Goal: Task Accomplishment & Management: Manage account settings

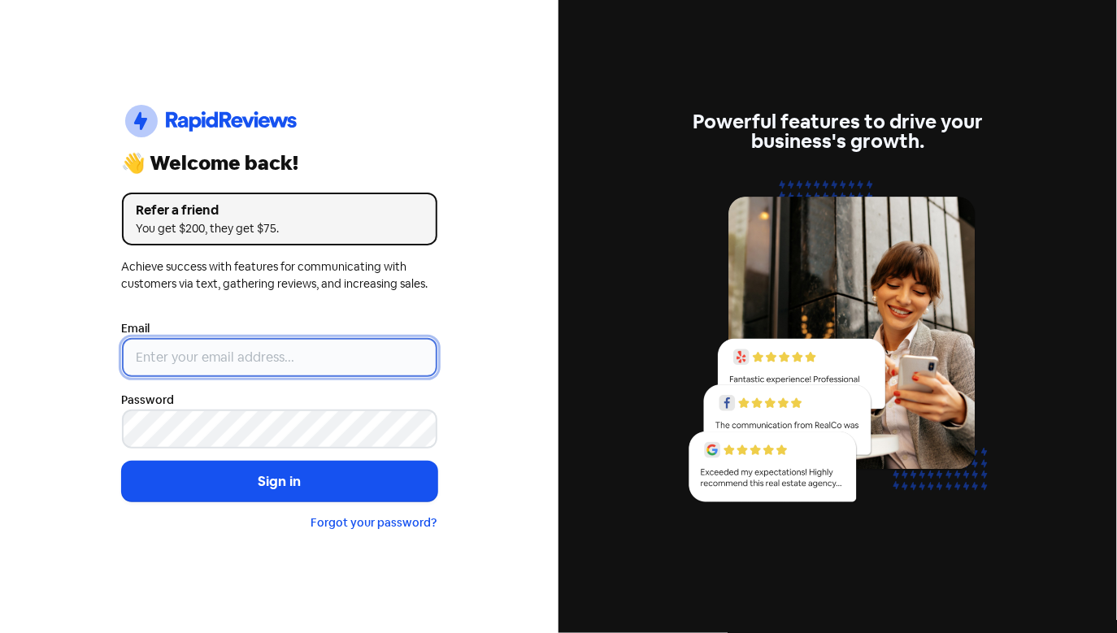
click at [189, 355] on input "email" at bounding box center [280, 357] width 316 height 39
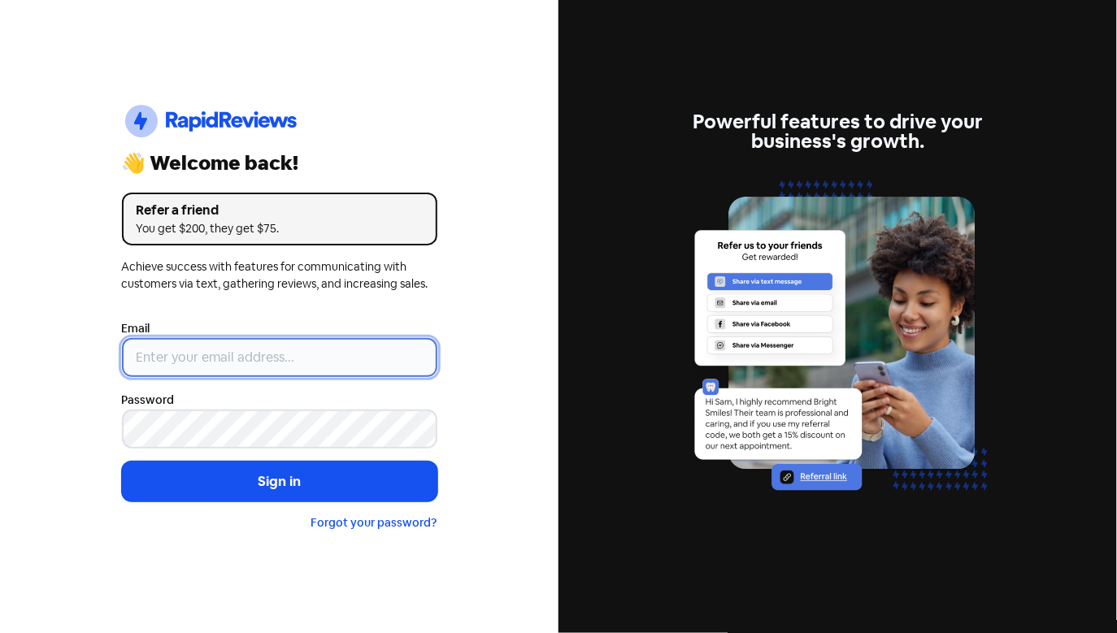
type input "[EMAIL_ADDRESS][DOMAIN_NAME]"
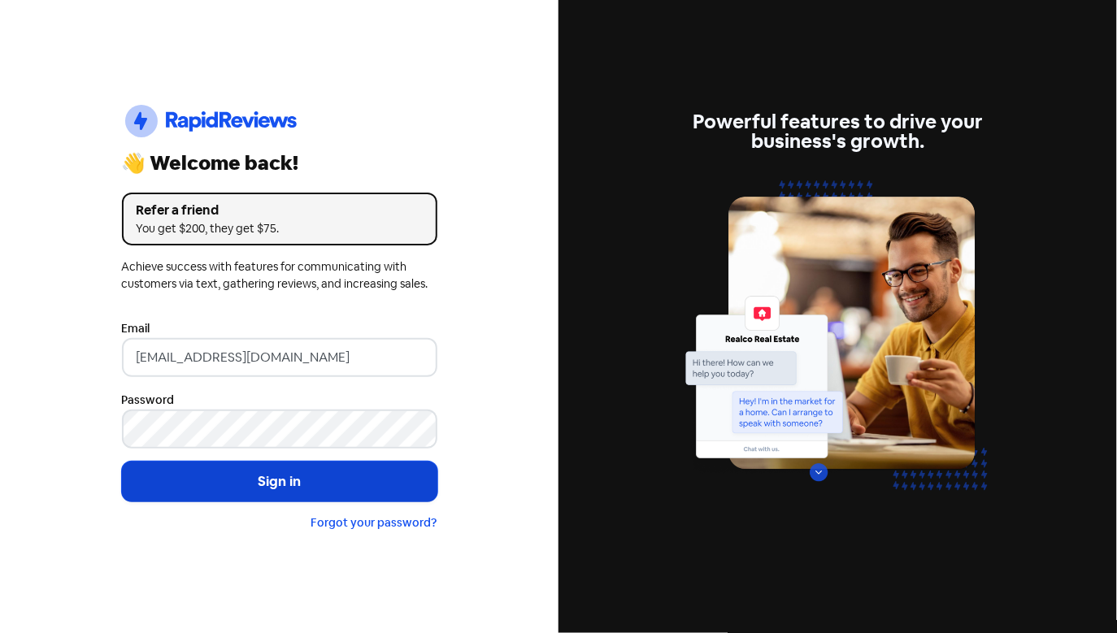
click at [278, 492] on button "Sign in" at bounding box center [280, 482] width 316 height 41
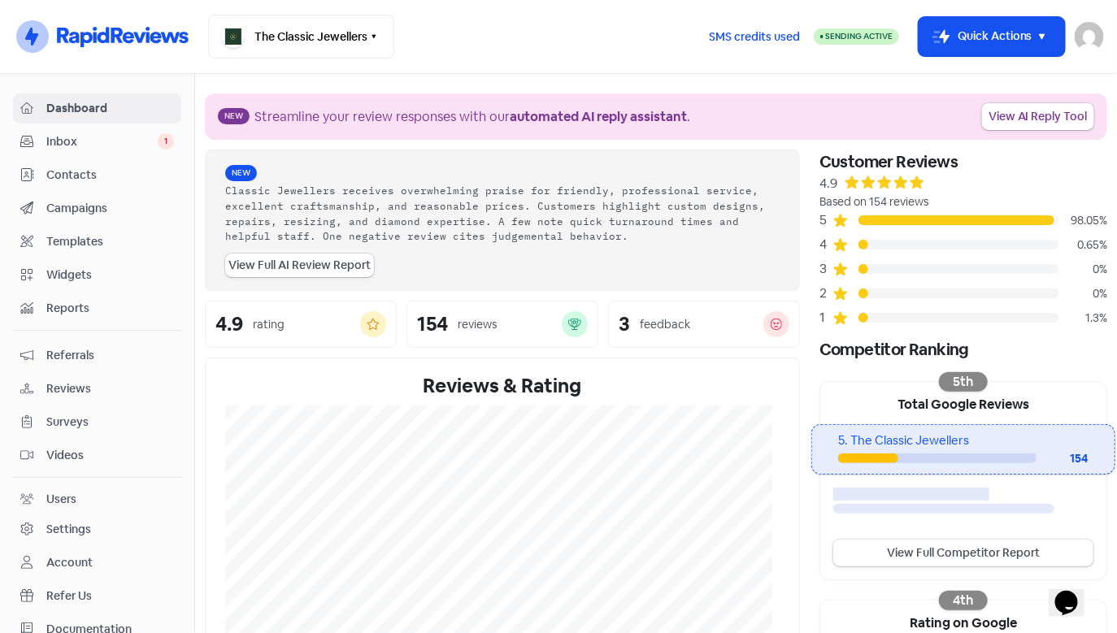
click at [127, 146] on span "Inbox" at bounding box center [101, 141] width 111 height 17
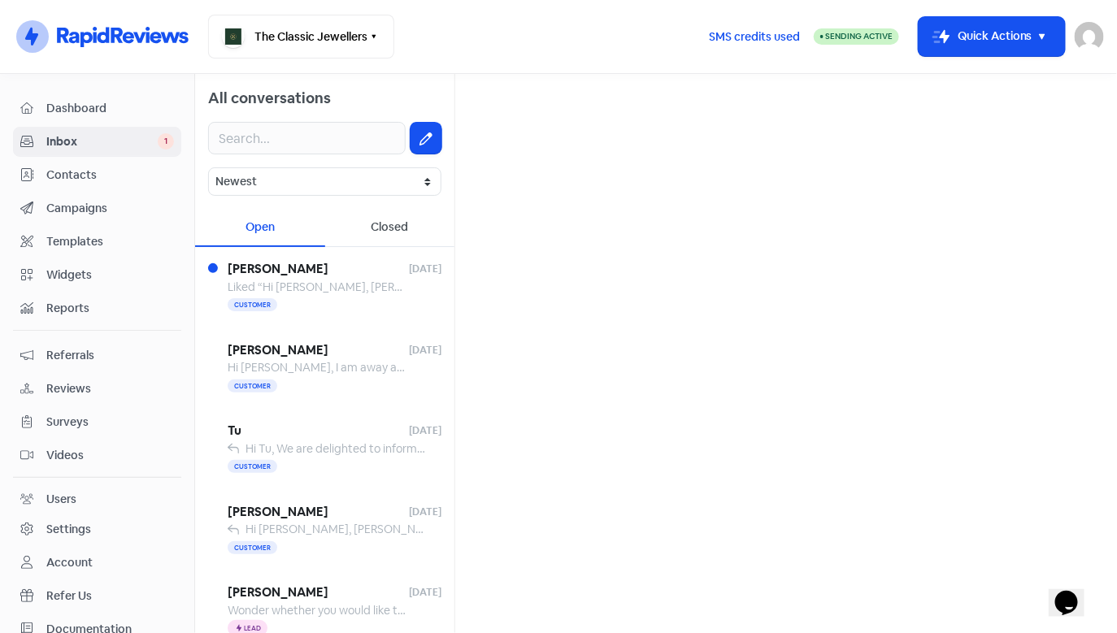
click at [112, 163] on link "Contacts" at bounding box center [97, 175] width 168 height 30
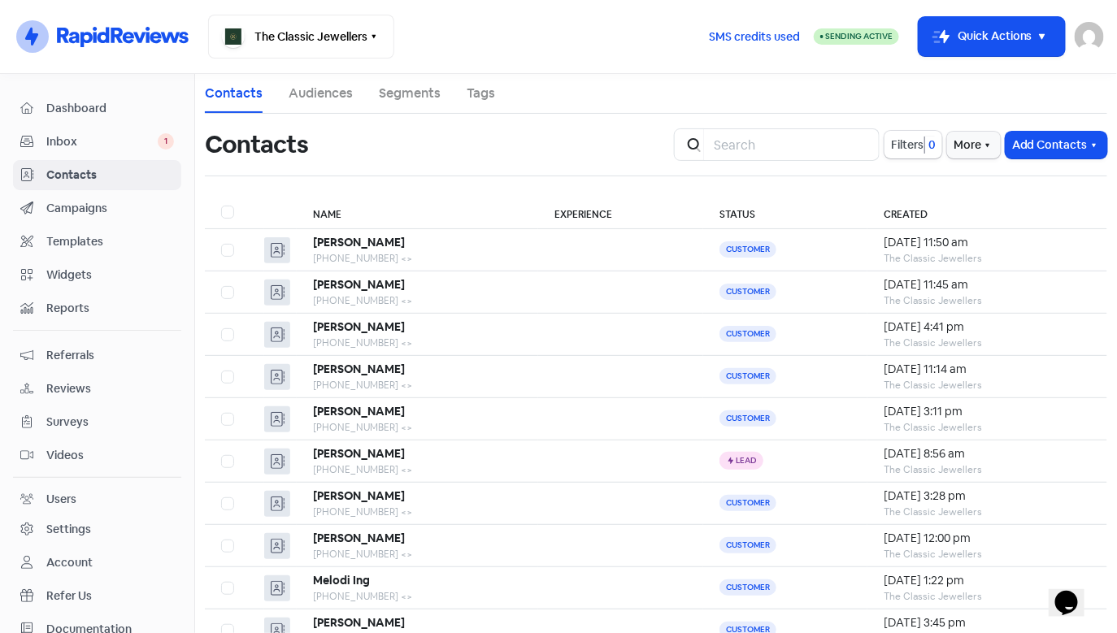
click at [114, 137] on span "Inbox" at bounding box center [101, 141] width 111 height 17
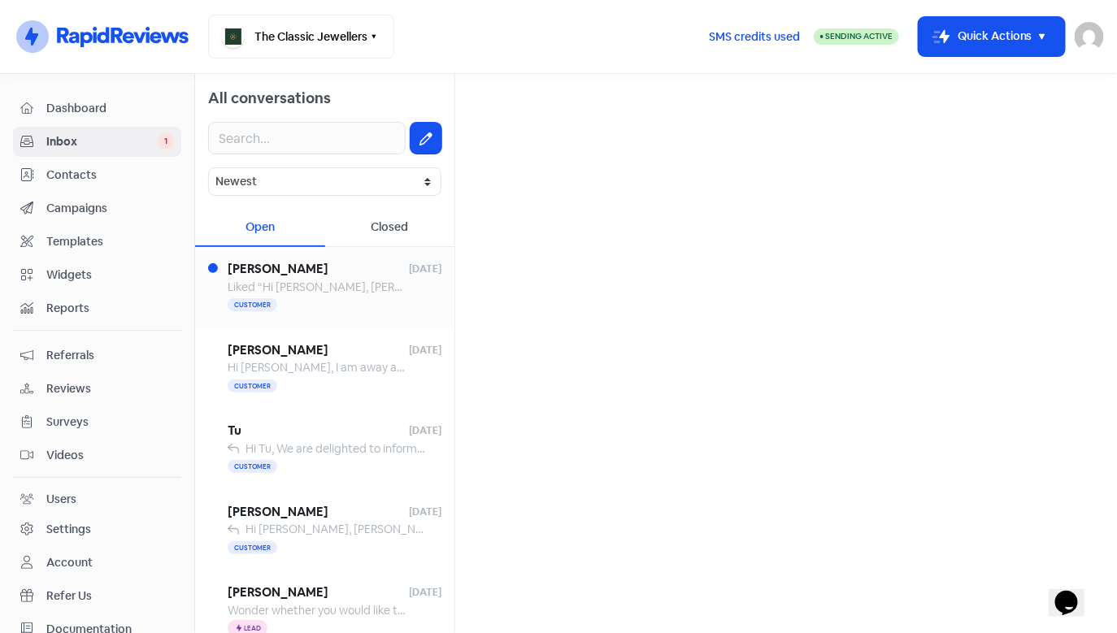
click at [308, 287] on span "Liked “Hi [PERSON_NAME], [PERSON_NAME] here from The Classic Jewellers. Just le…" at bounding box center [895, 287] width 1334 height 15
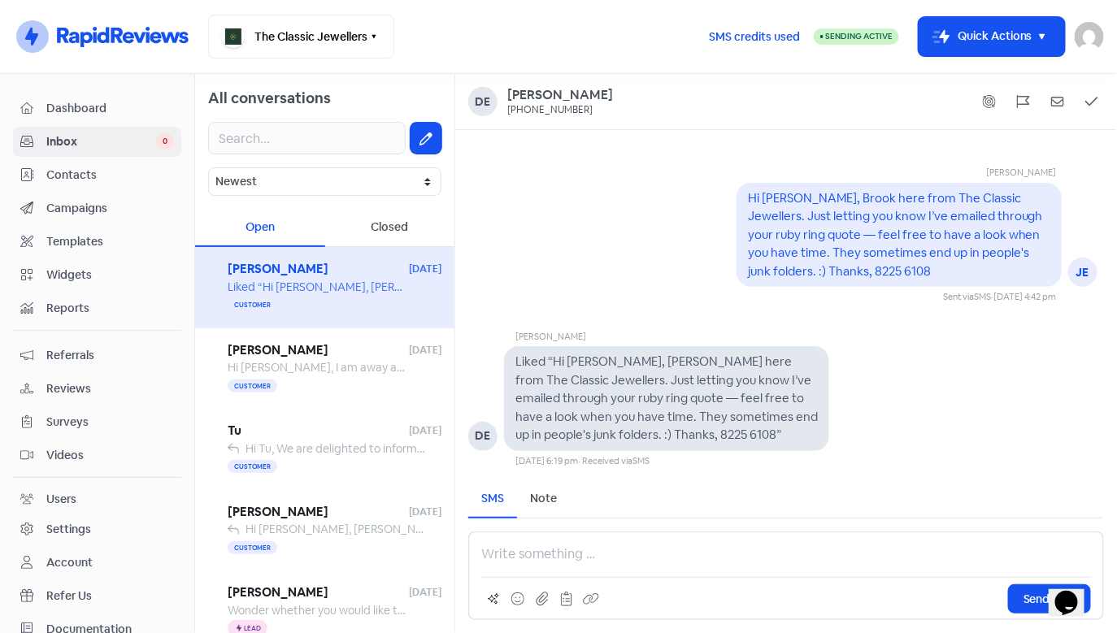
click at [60, 185] on link "Contacts" at bounding box center [97, 175] width 168 height 30
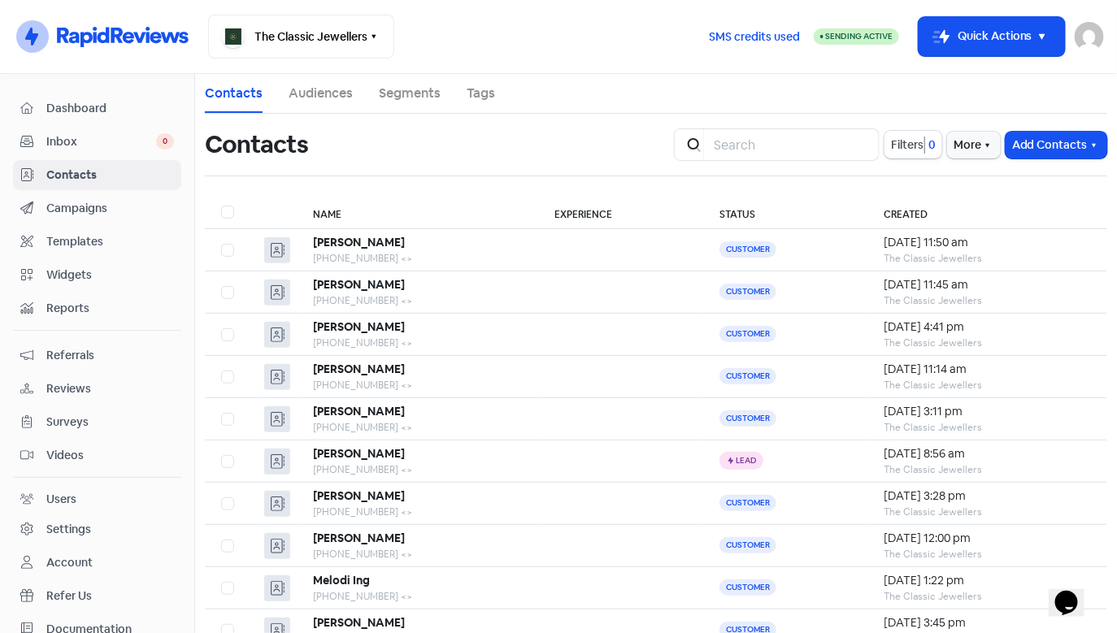
click at [103, 153] on link "Inbox 0" at bounding box center [97, 142] width 168 height 30
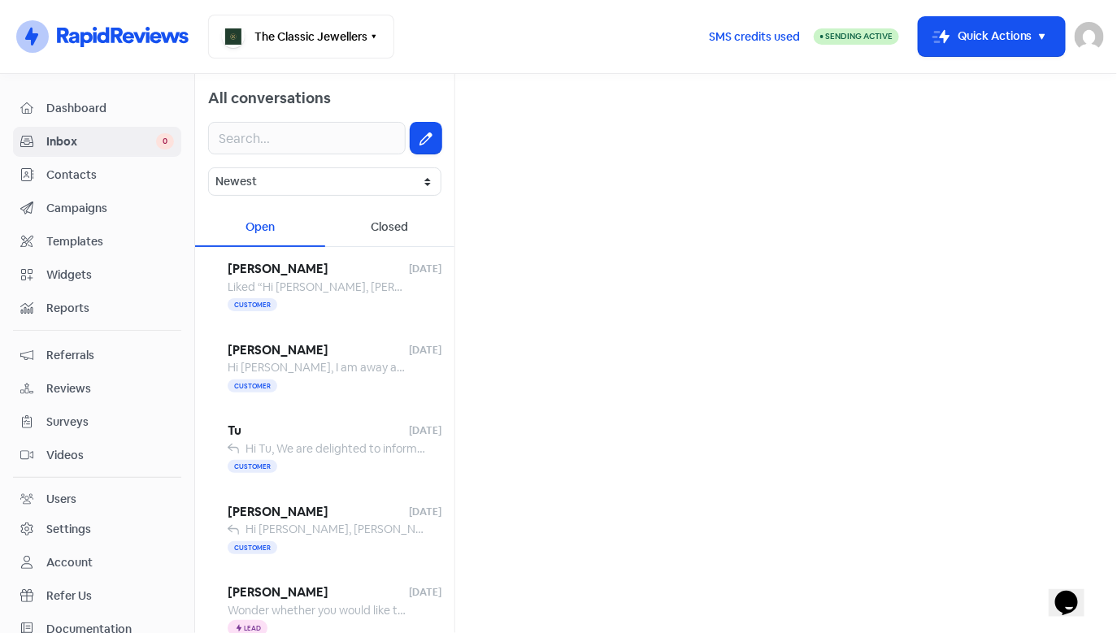
click at [84, 184] on link "Contacts" at bounding box center [97, 175] width 168 height 30
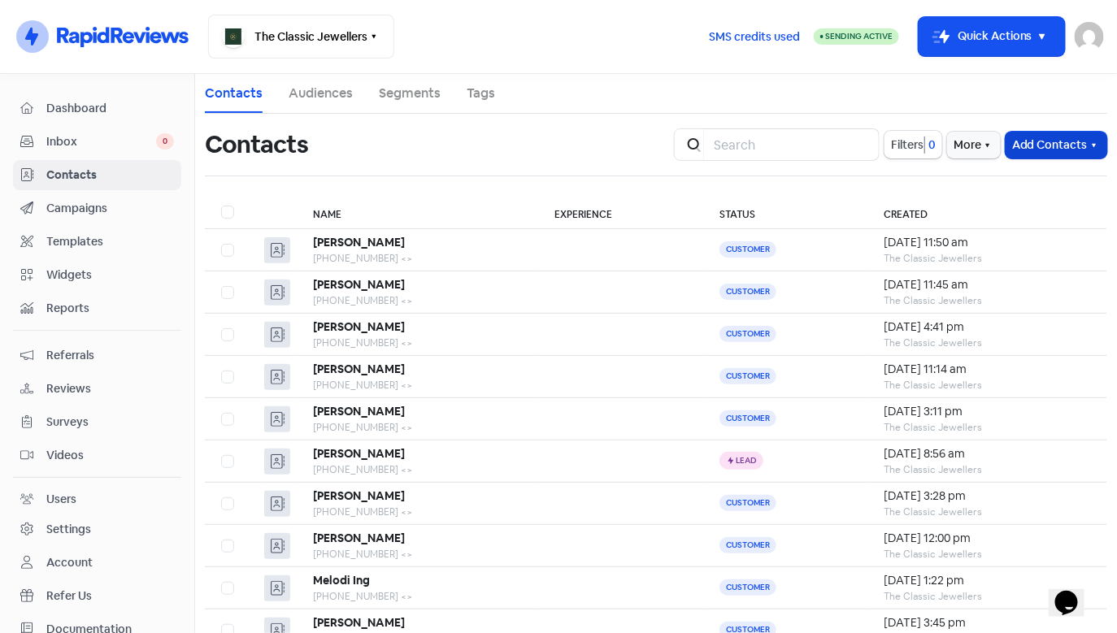
click at [1051, 138] on button "Add Contacts" at bounding box center [1057, 145] width 102 height 27
click at [1007, 175] on button "Add a contact" at bounding box center [1037, 180] width 138 height 33
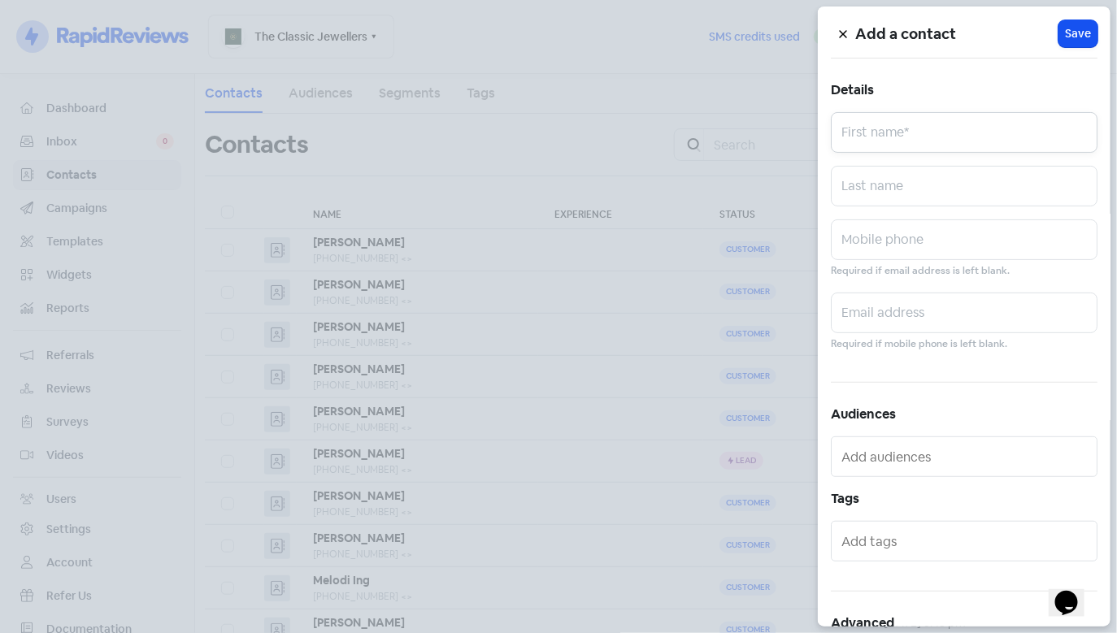
click at [941, 131] on input "text" at bounding box center [964, 132] width 267 height 41
type input "[PERSON_NAME]"
type input "0410079331"
click at [1067, 34] on span "Save" at bounding box center [1078, 33] width 26 height 17
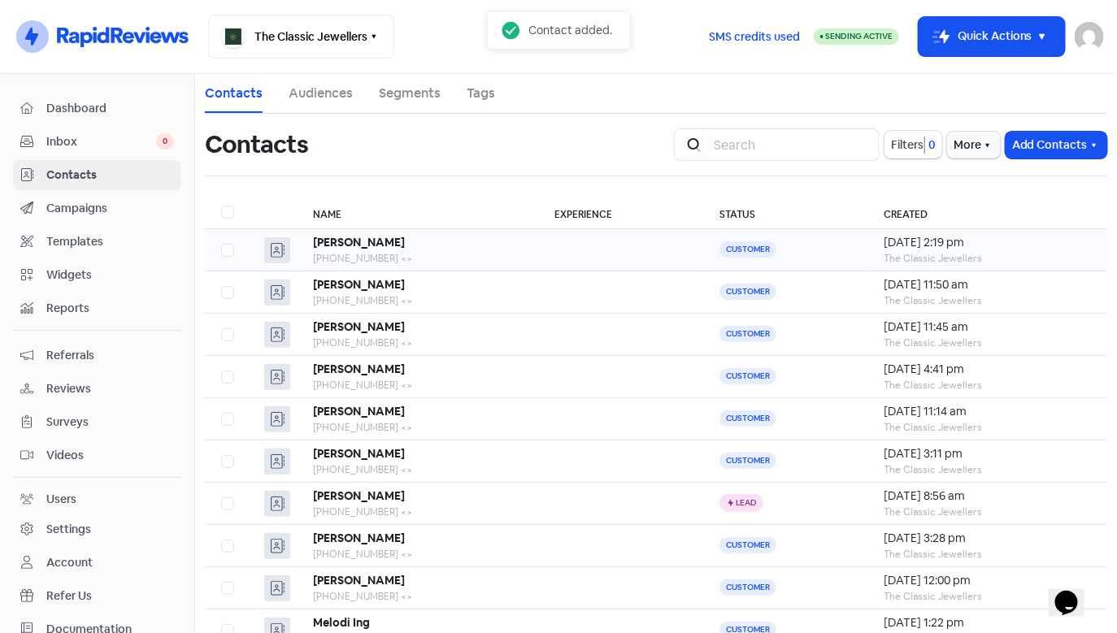
click at [437, 253] on div "[PHONE_NUMBER] <>" at bounding box center [417, 258] width 209 height 15
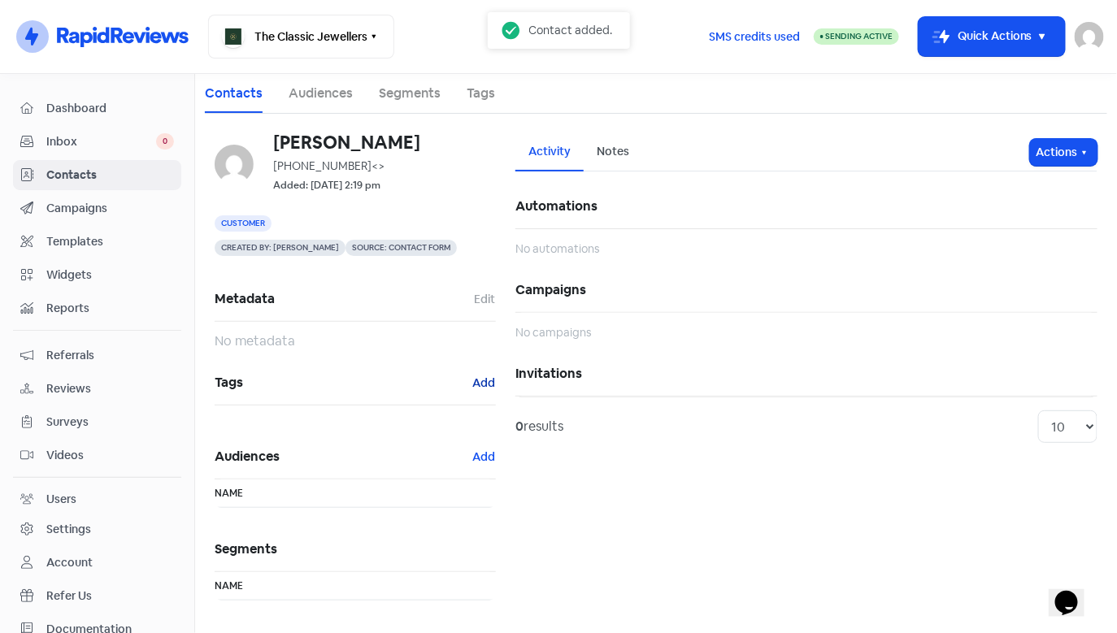
click at [480, 386] on button "Add" at bounding box center [484, 383] width 24 height 19
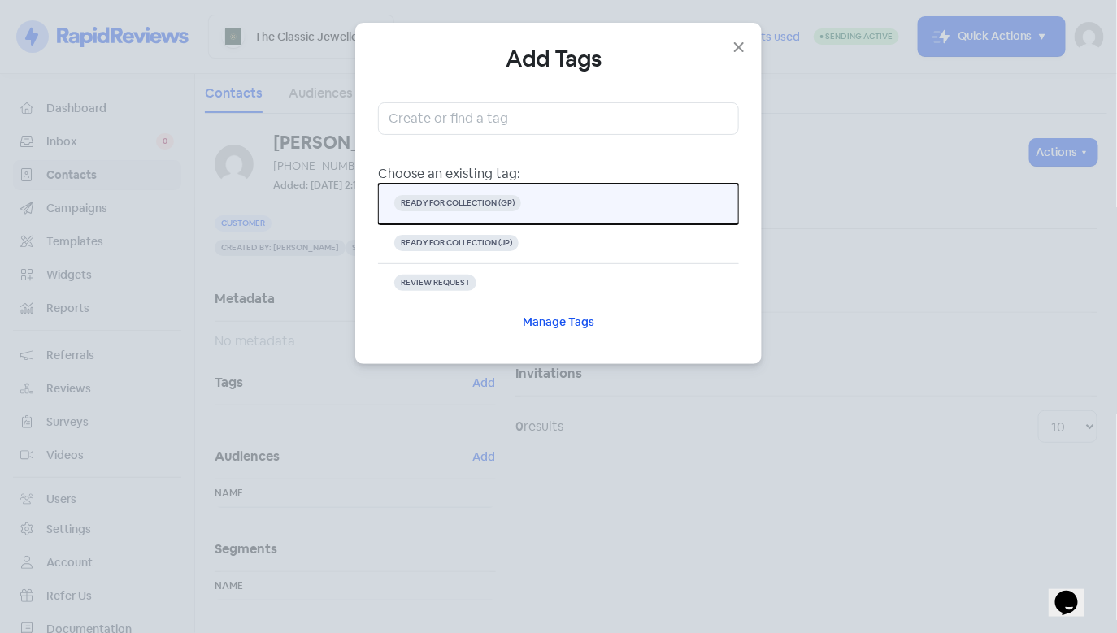
click at [463, 216] on button "READY FOR COLLECTION (GP)" at bounding box center [558, 204] width 361 height 41
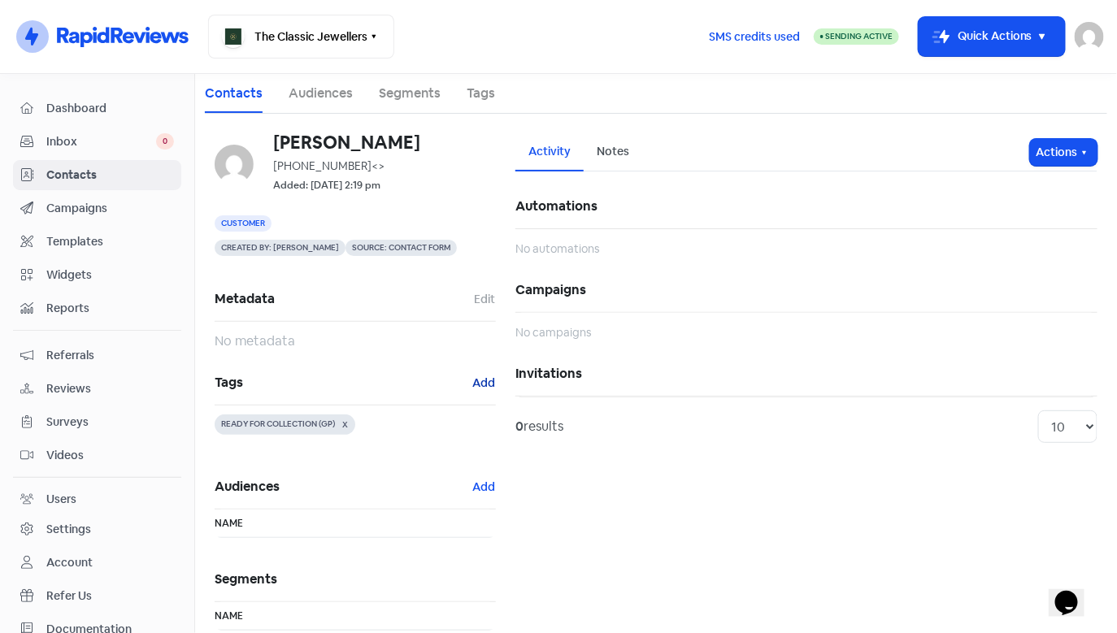
click at [477, 381] on button "Add" at bounding box center [484, 383] width 24 height 19
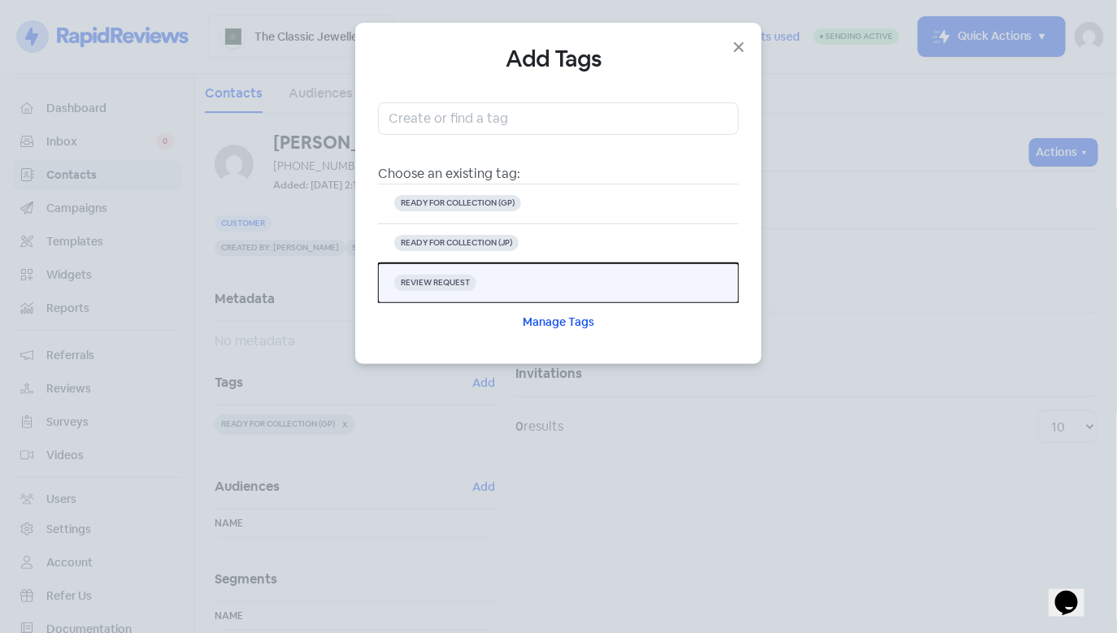
click at [458, 291] on button "REVIEW REQUEST" at bounding box center [558, 283] width 361 height 40
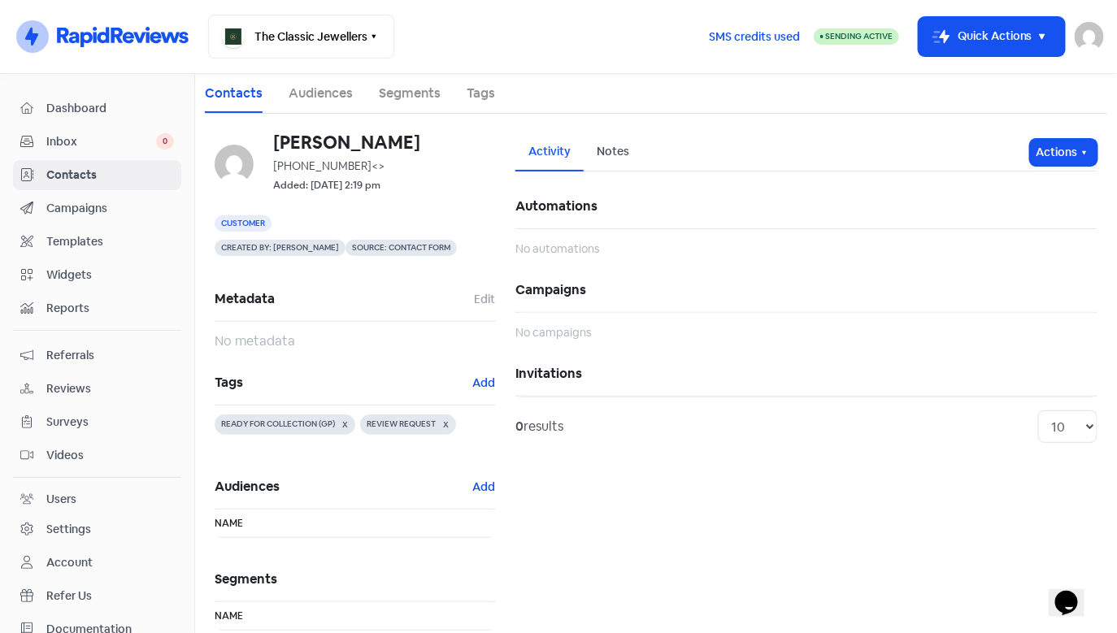
click at [97, 176] on span "Contacts" at bounding box center [110, 175] width 128 height 17
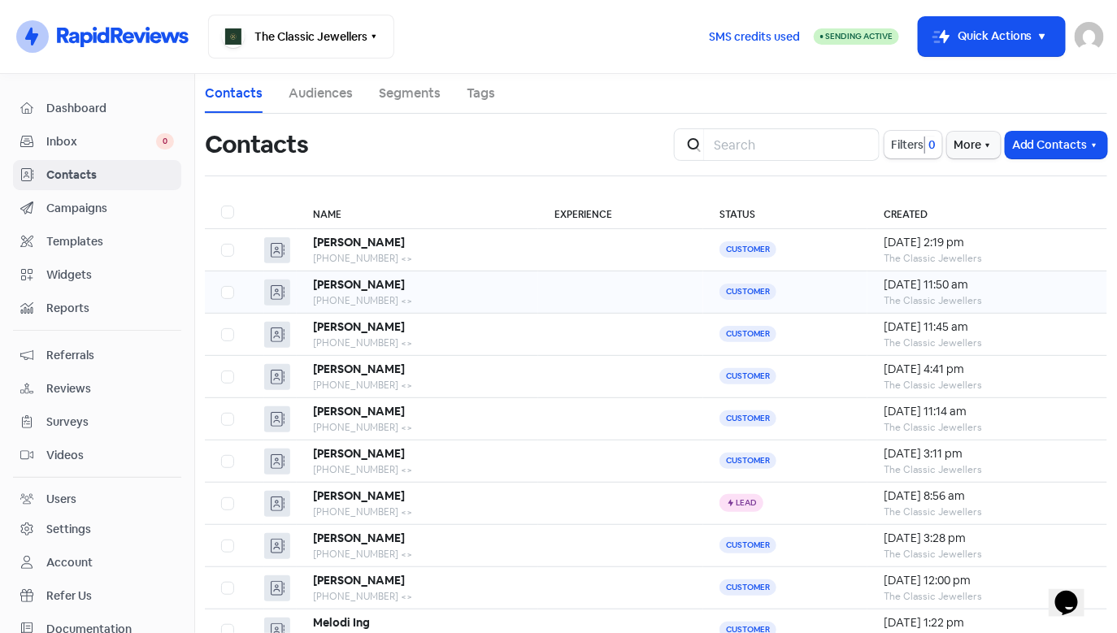
click at [369, 298] on div "[PHONE_NUMBER] <>" at bounding box center [417, 301] width 209 height 15
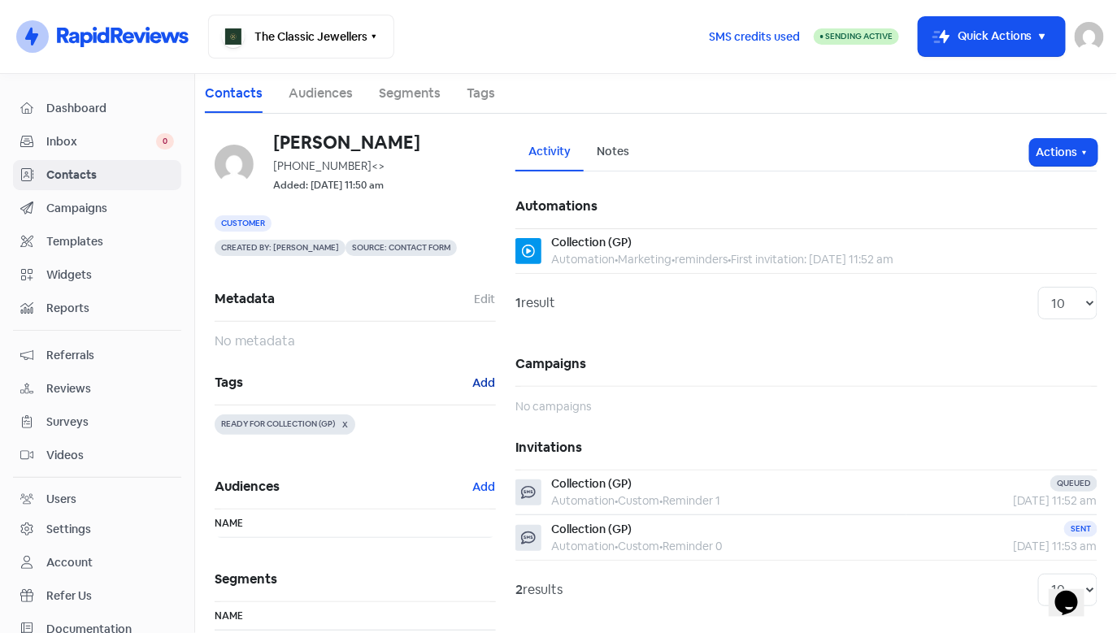
click at [485, 381] on button "Add" at bounding box center [484, 383] width 24 height 19
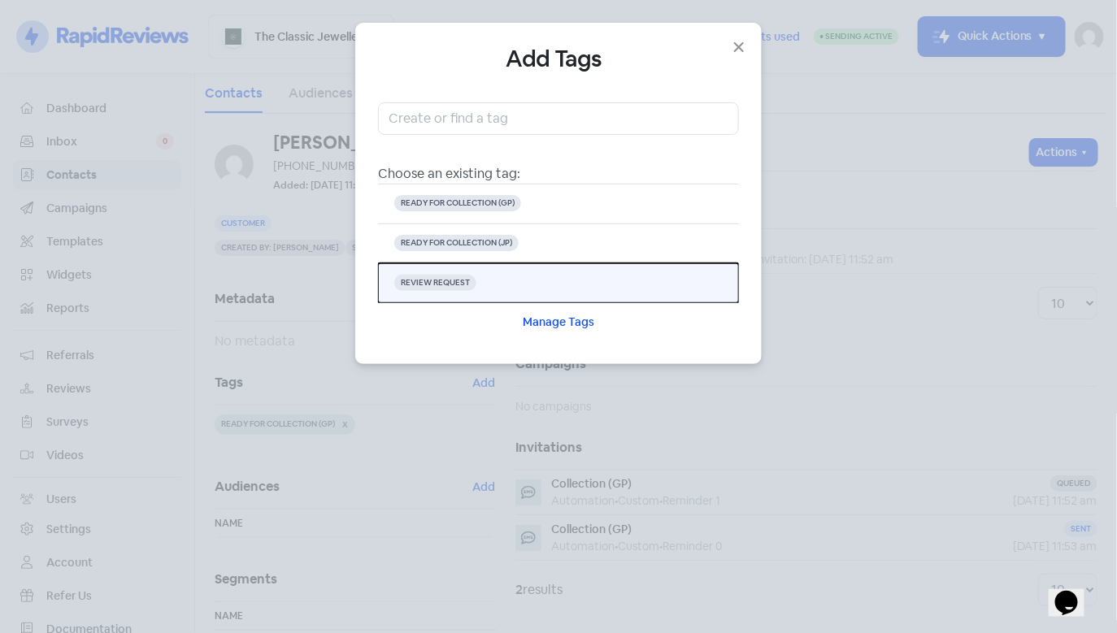
click at [473, 276] on button "REVIEW REQUEST" at bounding box center [558, 283] width 361 height 40
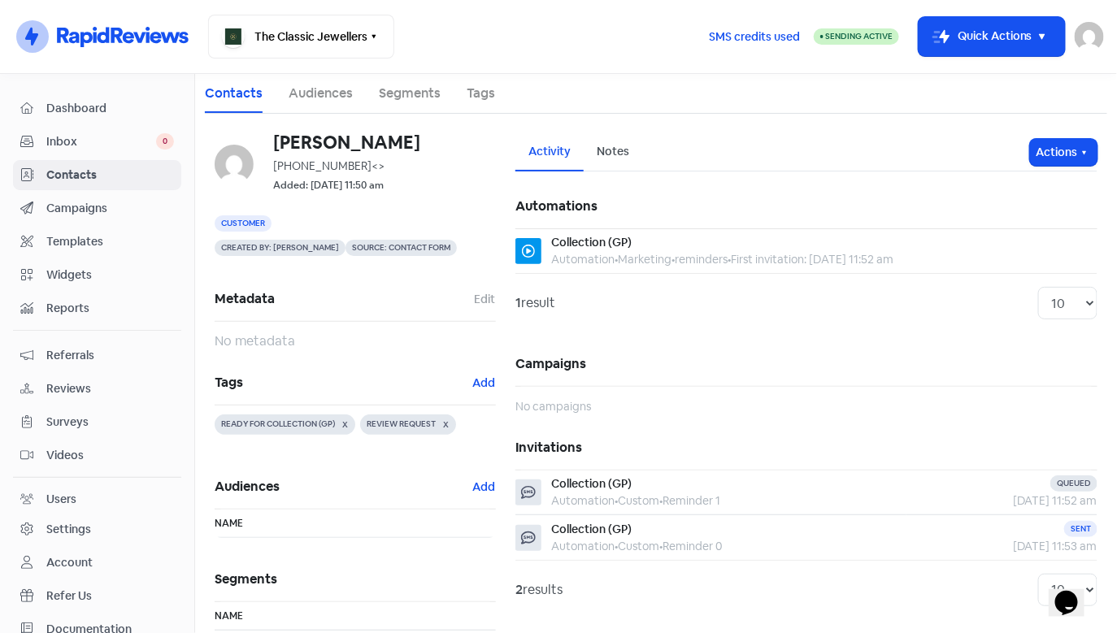
click at [75, 176] on span "Contacts" at bounding box center [110, 175] width 128 height 17
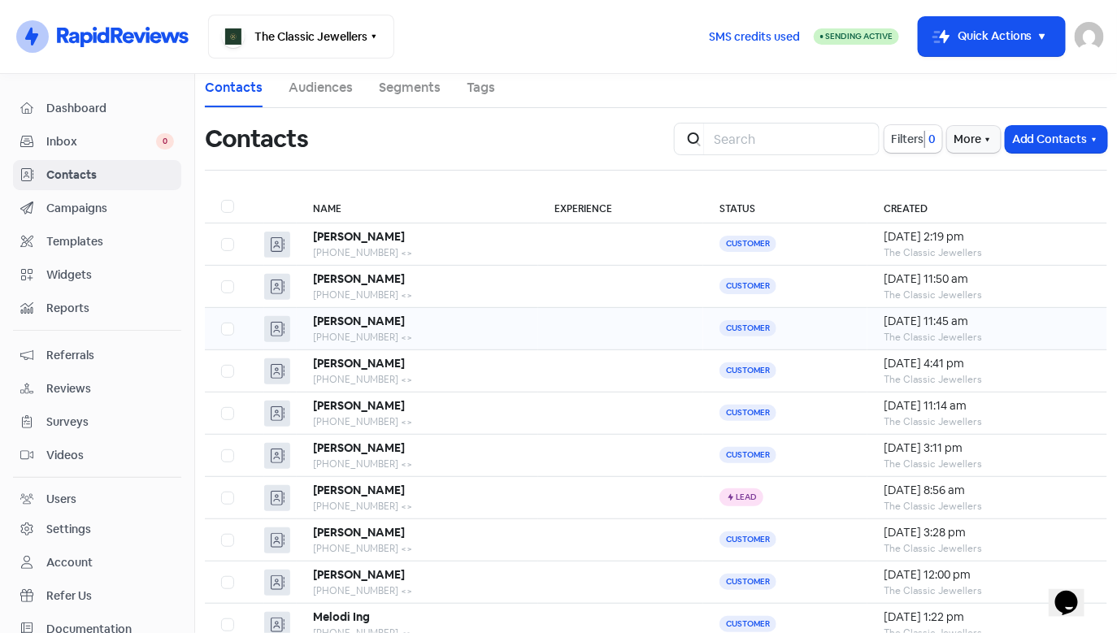
scroll to position [8, 0]
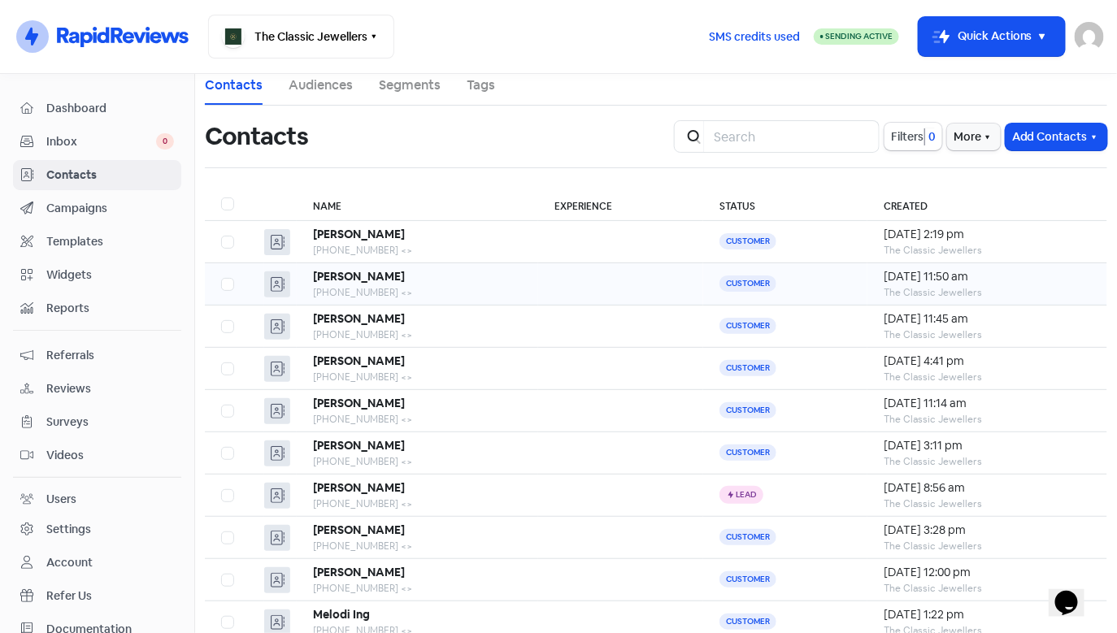
click at [370, 293] on div "[PHONE_NUMBER] <>" at bounding box center [417, 292] width 209 height 15
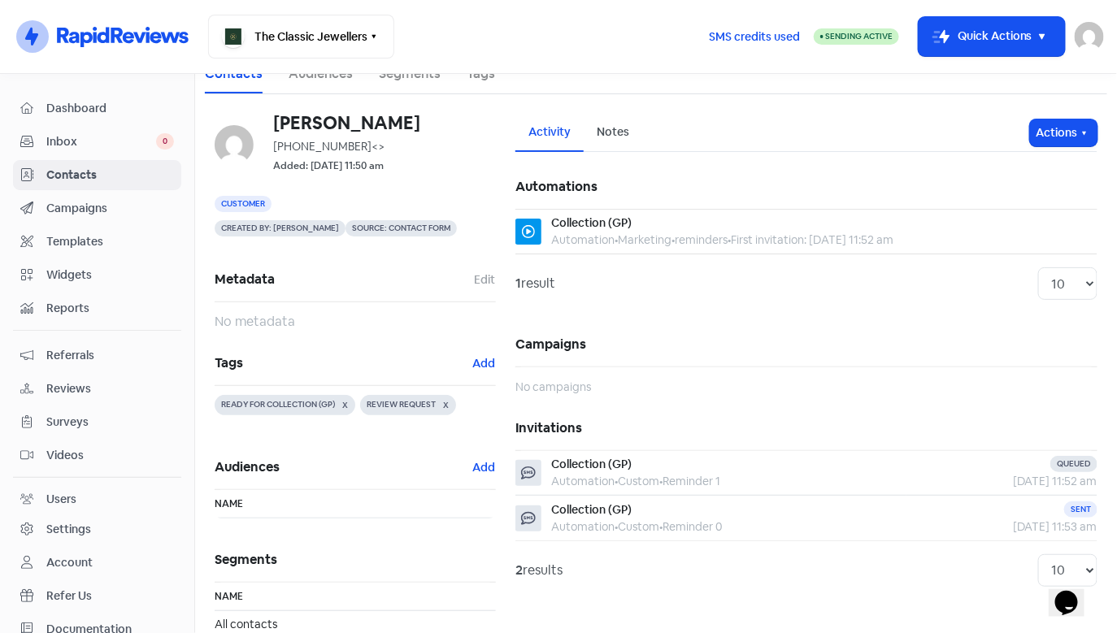
scroll to position [22, 0]
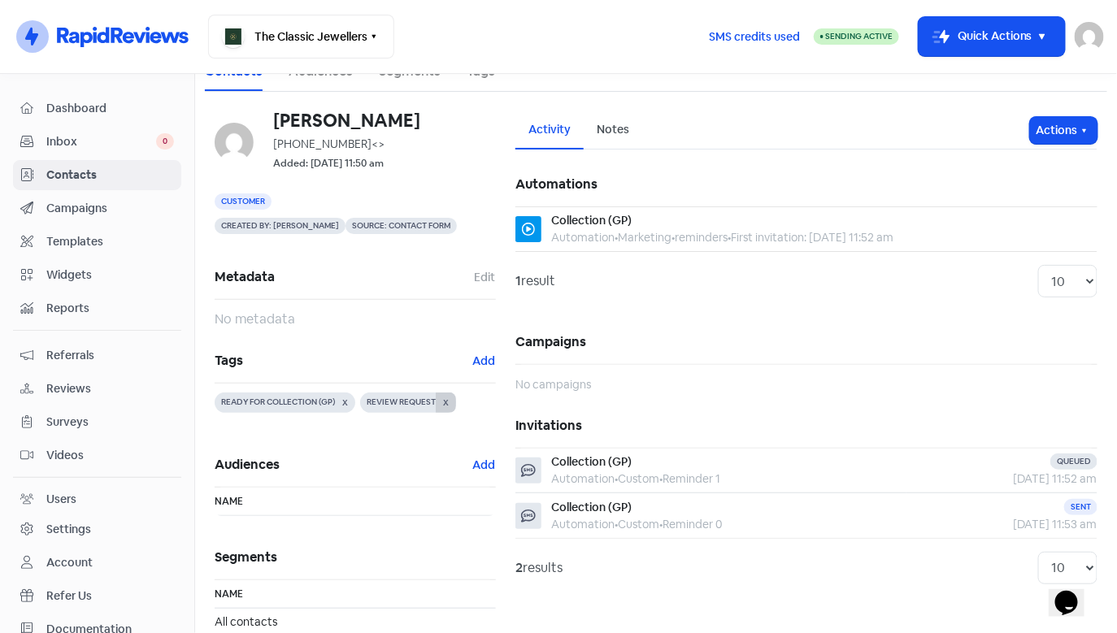
click at [450, 399] on button "X" at bounding box center [446, 403] width 20 height 20
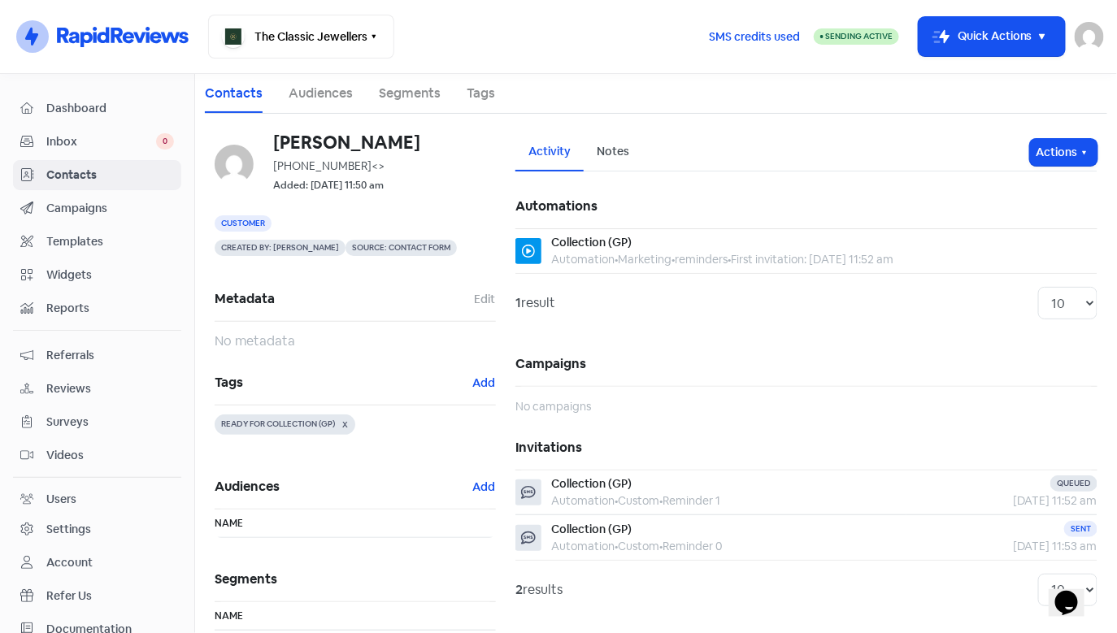
click at [94, 178] on span "Contacts" at bounding box center [110, 175] width 128 height 17
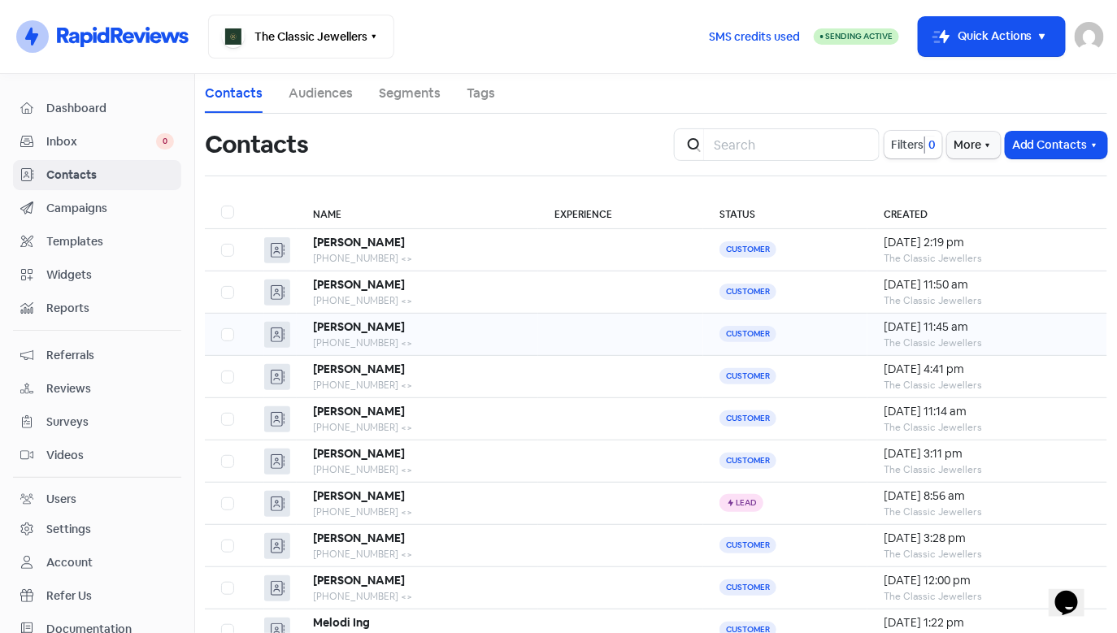
click at [337, 342] on div "[PHONE_NUMBER] <>" at bounding box center [417, 343] width 209 height 15
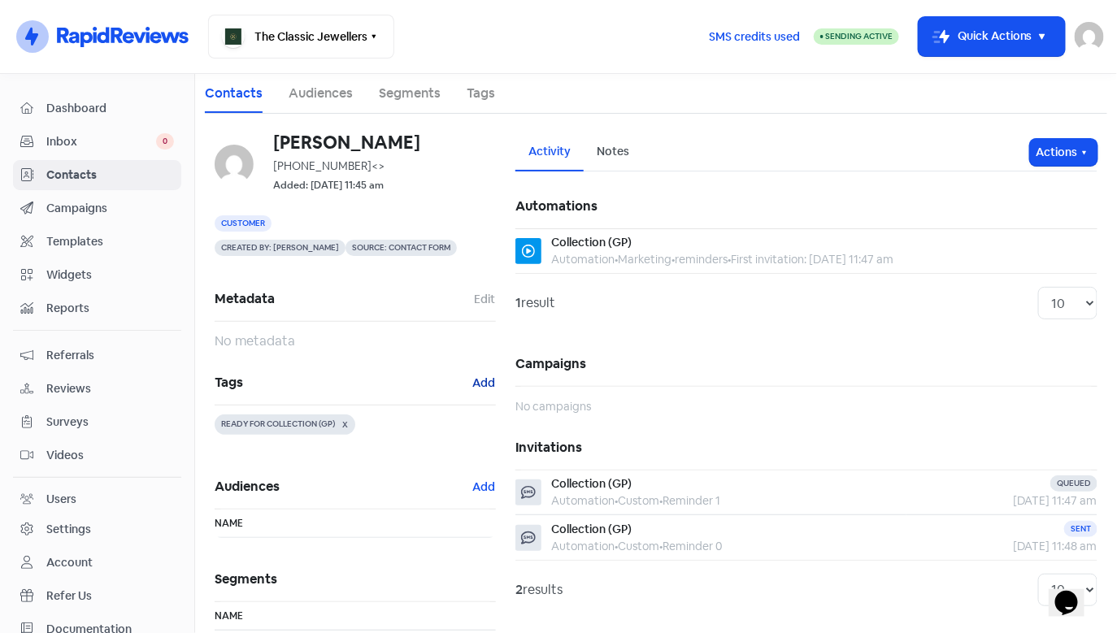
click at [476, 380] on button "Add" at bounding box center [484, 383] width 24 height 19
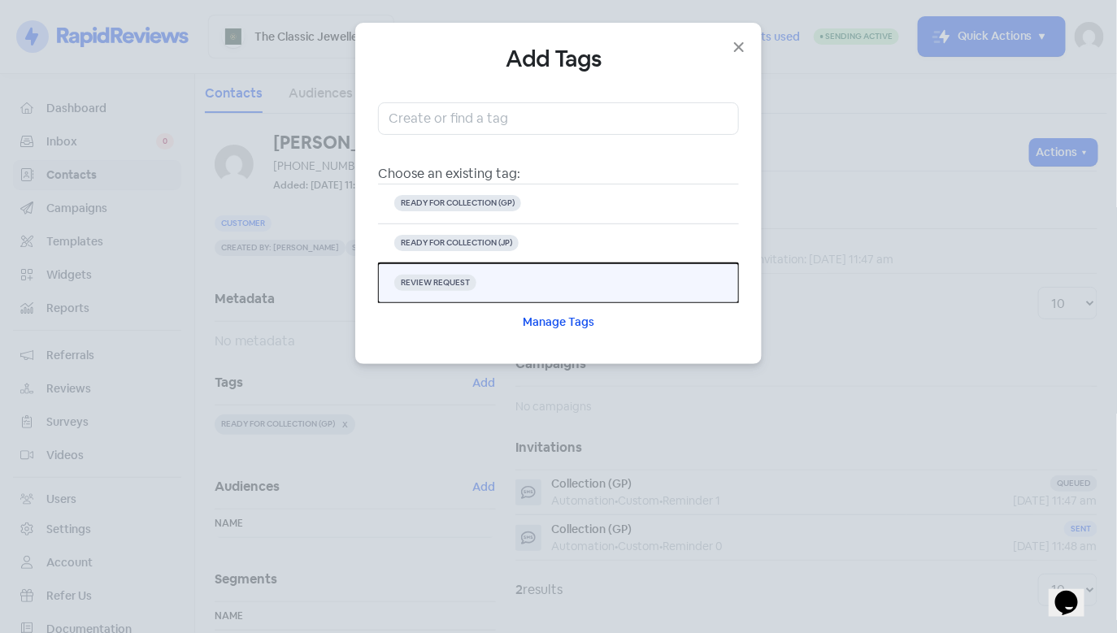
click at [477, 279] on button "REVIEW REQUEST" at bounding box center [558, 283] width 361 height 40
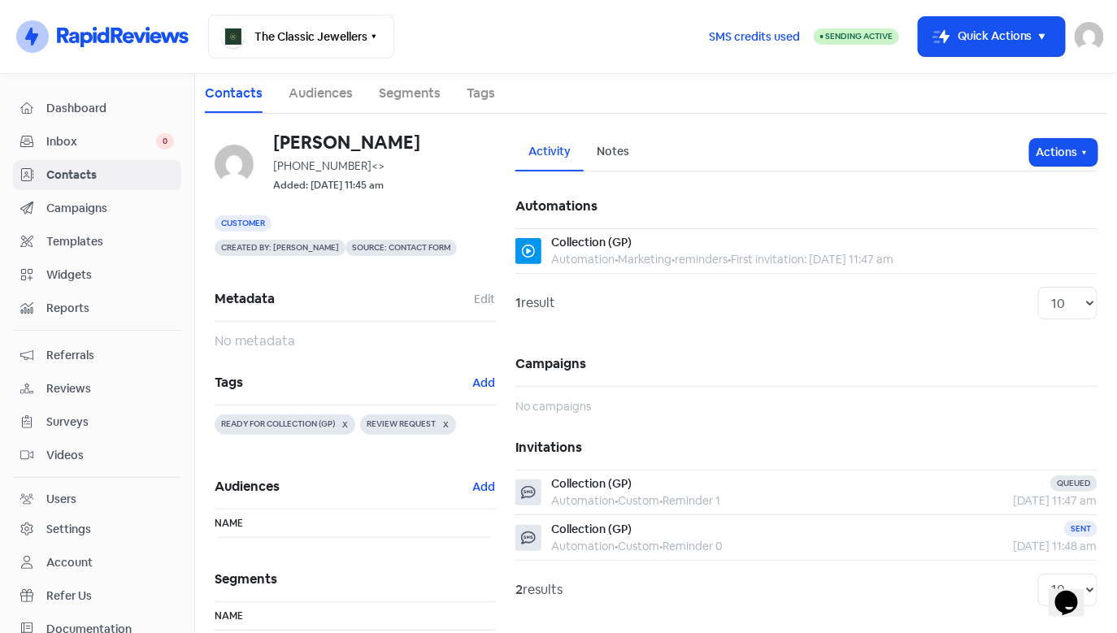
click at [133, 164] on link "Contacts" at bounding box center [97, 175] width 168 height 30
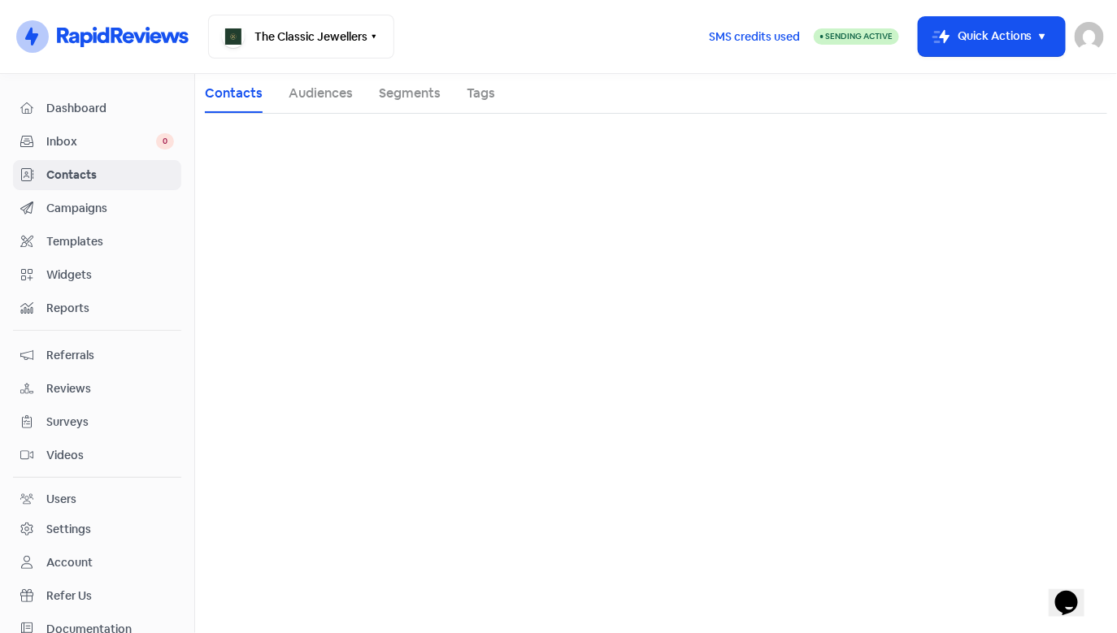
click at [126, 141] on span "Inbox" at bounding box center [101, 141] width 110 height 17
